Goal: Task Accomplishment & Management: Use online tool/utility

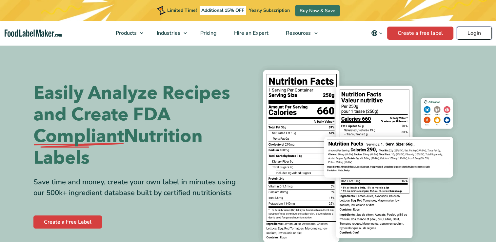
click at [476, 32] on link "Login" at bounding box center [473, 33] width 35 height 13
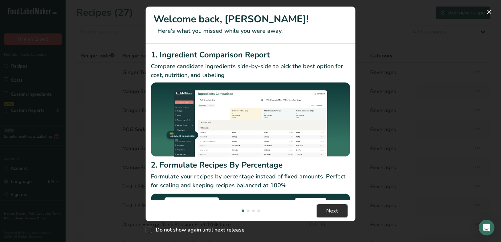
click at [339, 211] on button "Next" at bounding box center [332, 210] width 31 height 13
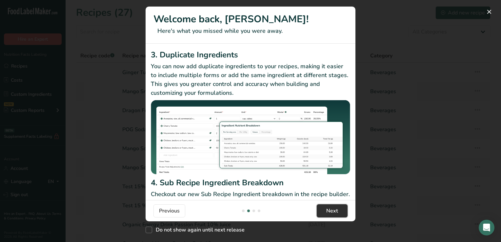
click at [333, 210] on span "Next" at bounding box center [332, 211] width 12 height 8
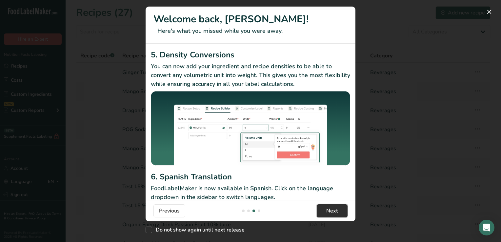
click at [333, 210] on span "Next" at bounding box center [332, 211] width 12 height 8
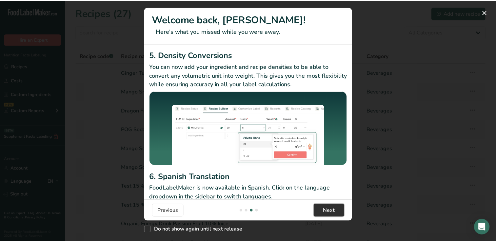
scroll to position [0, 629]
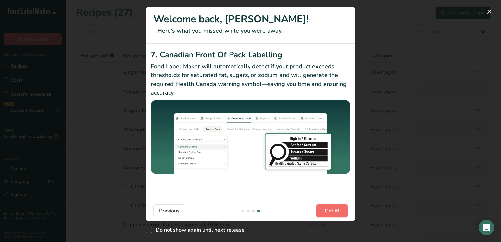
click at [333, 210] on span "Got it!" at bounding box center [331, 211] width 15 height 8
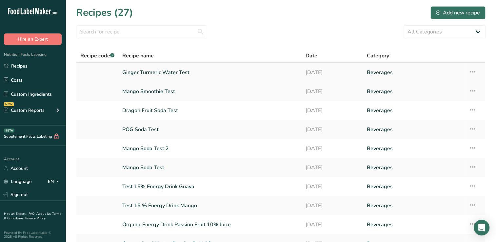
click at [173, 73] on link "Ginger Turmeric Water Test" at bounding box center [209, 73] width 175 height 14
